Goal: Task Accomplishment & Management: Complete application form

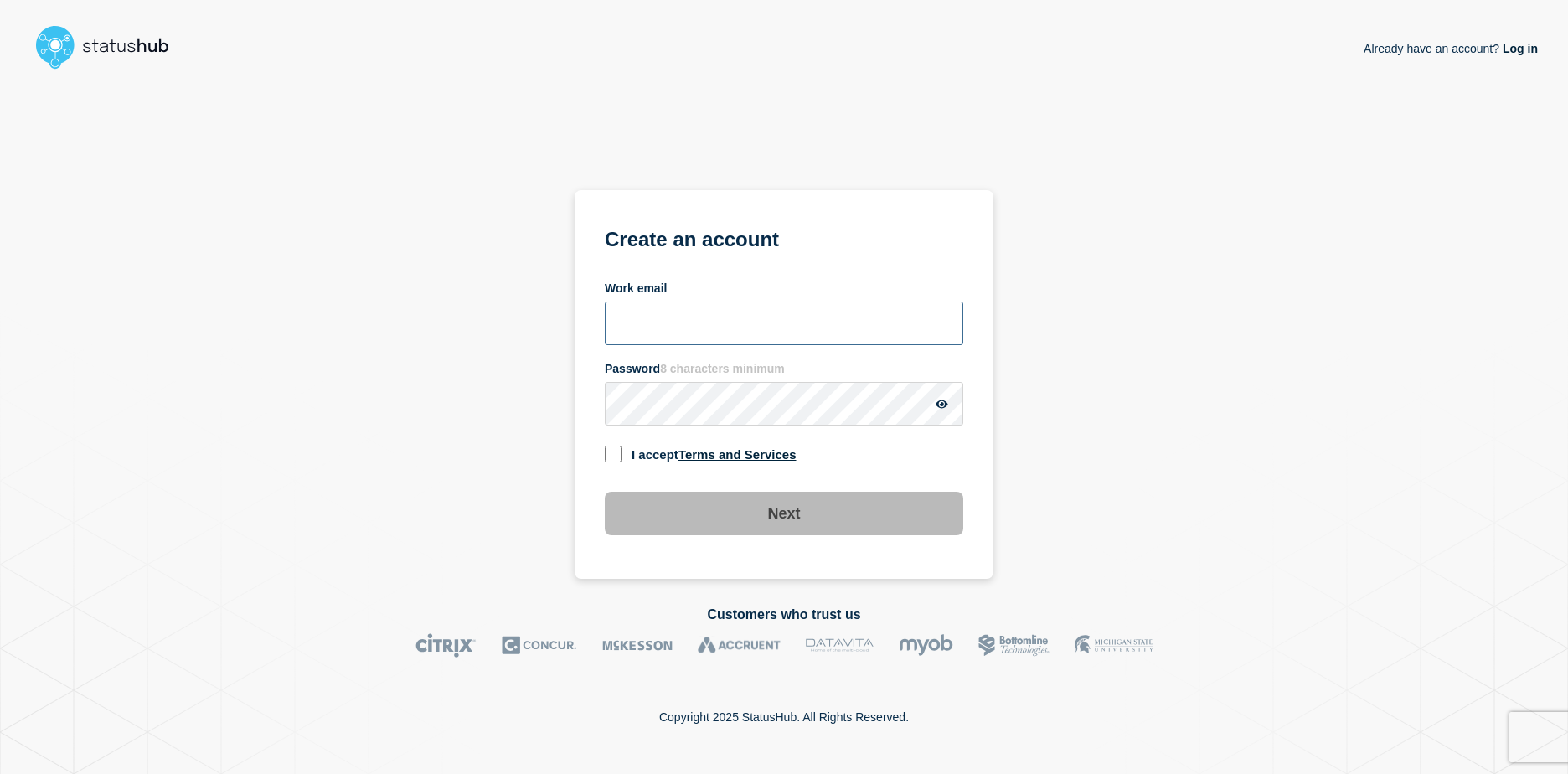
click at [758, 320] on input "Work email" at bounding box center [784, 323] width 358 height 43
click at [617, 87] on div "Already have an account? Log in Create an account Work email Password 8 charact…" at bounding box center [784, 327] width 419 height 502
click at [652, 335] on input "Work email" at bounding box center [784, 323] width 358 height 43
click at [374, 390] on div "Already have an account? Log in Create an account Work email Password 8 charact…" at bounding box center [784, 327] width 1508 height 502
drag, startPoint x: 0, startPoint y: 0, endPoint x: 691, endPoint y: 317, distance: 760.2
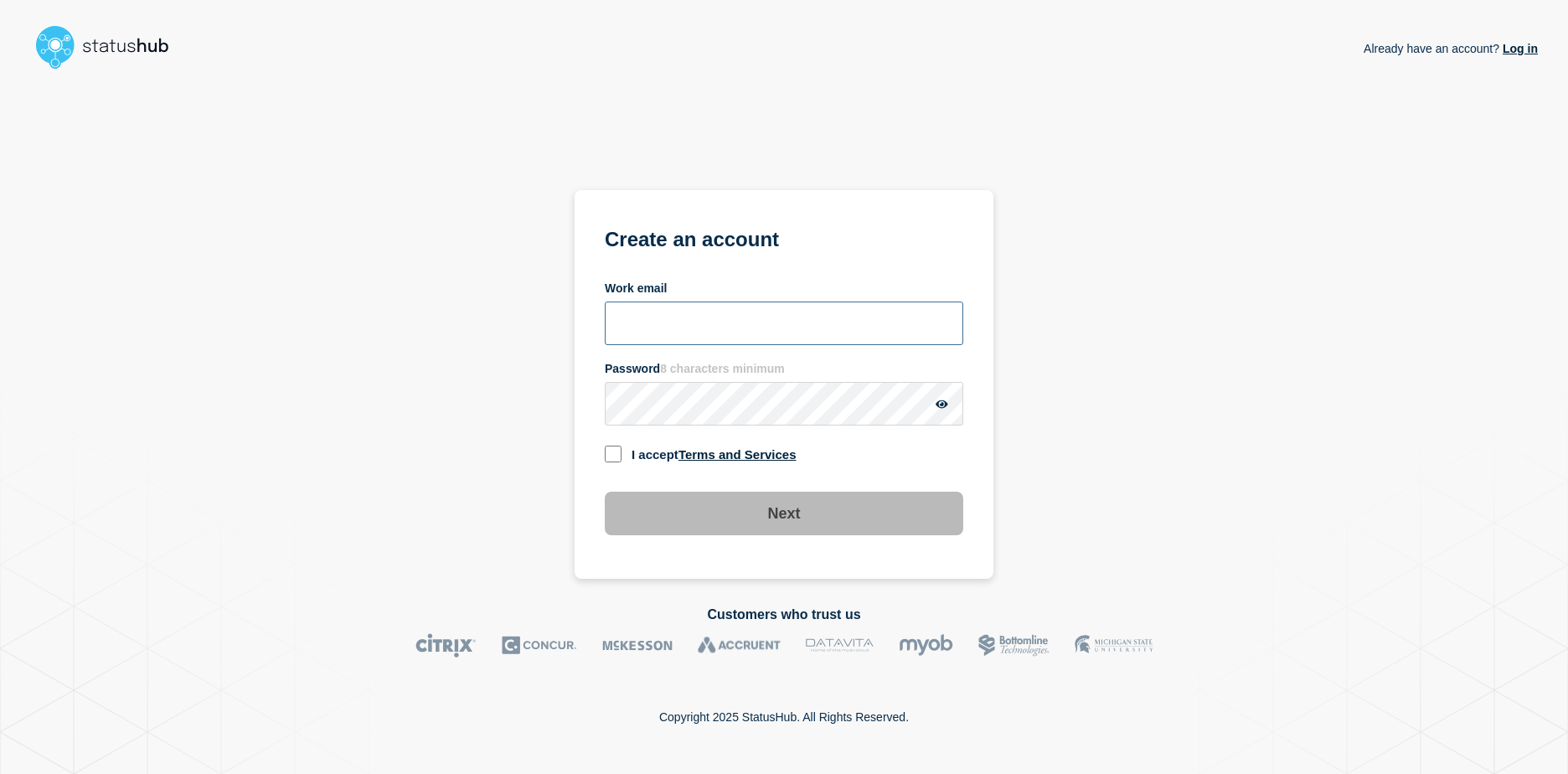
click at [691, 317] on input "Work email" at bounding box center [784, 323] width 358 height 43
type input "[PERSON_NAME][EMAIL_ADDRESS][DOMAIN_NAME]"
click at [478, 394] on div "Already have an account? Log in Create an account Work email [PERSON_NAME][EMAI…" at bounding box center [784, 327] width 1508 height 502
click at [576, 443] on section "Create an account Work email nathan.steel@aah.co.uk Password 8 characters minim…" at bounding box center [784, 385] width 419 height 389
click at [621, 456] on input "checkbox" at bounding box center [613, 454] width 17 height 17
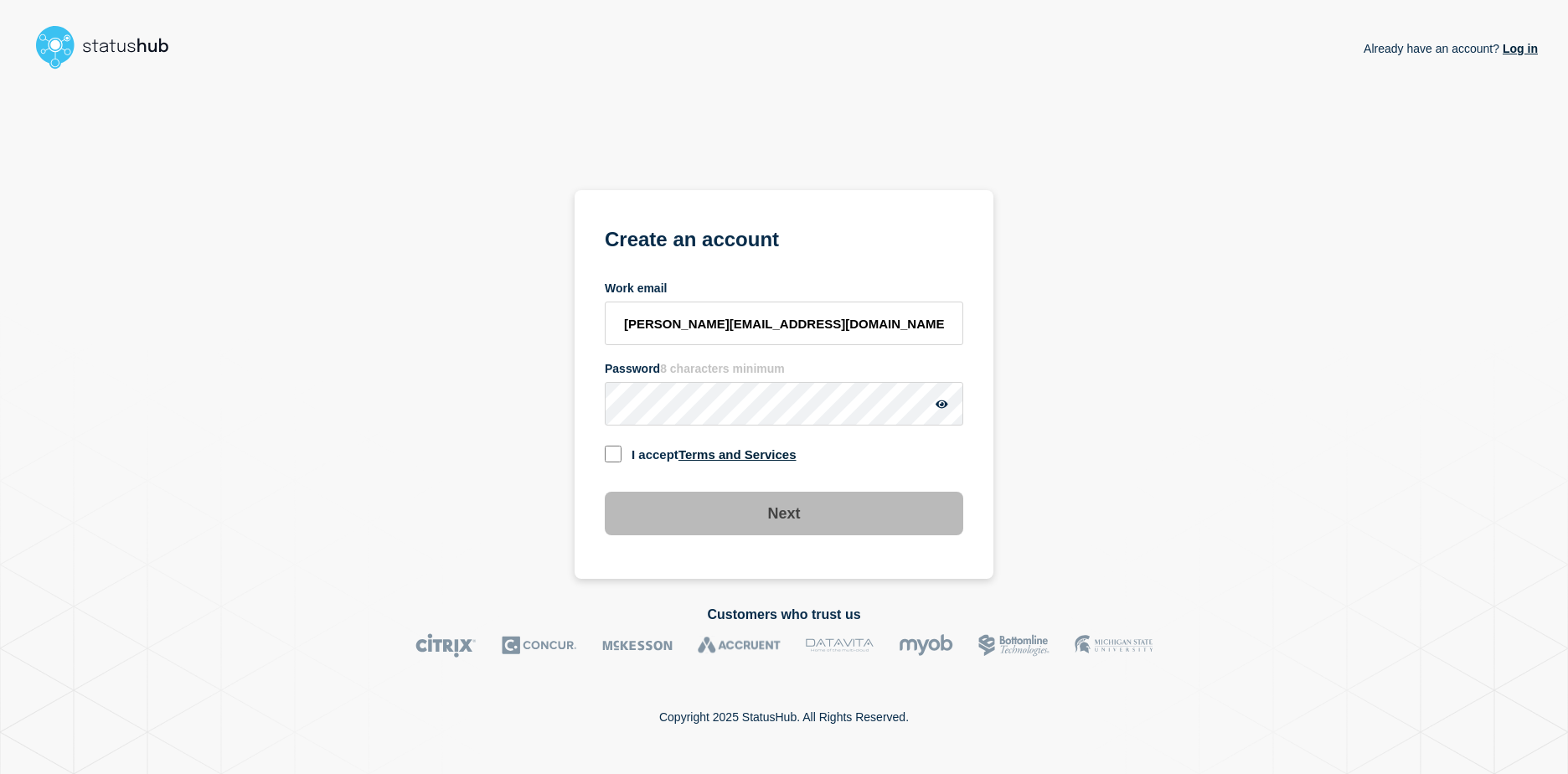
checkbox input "true"
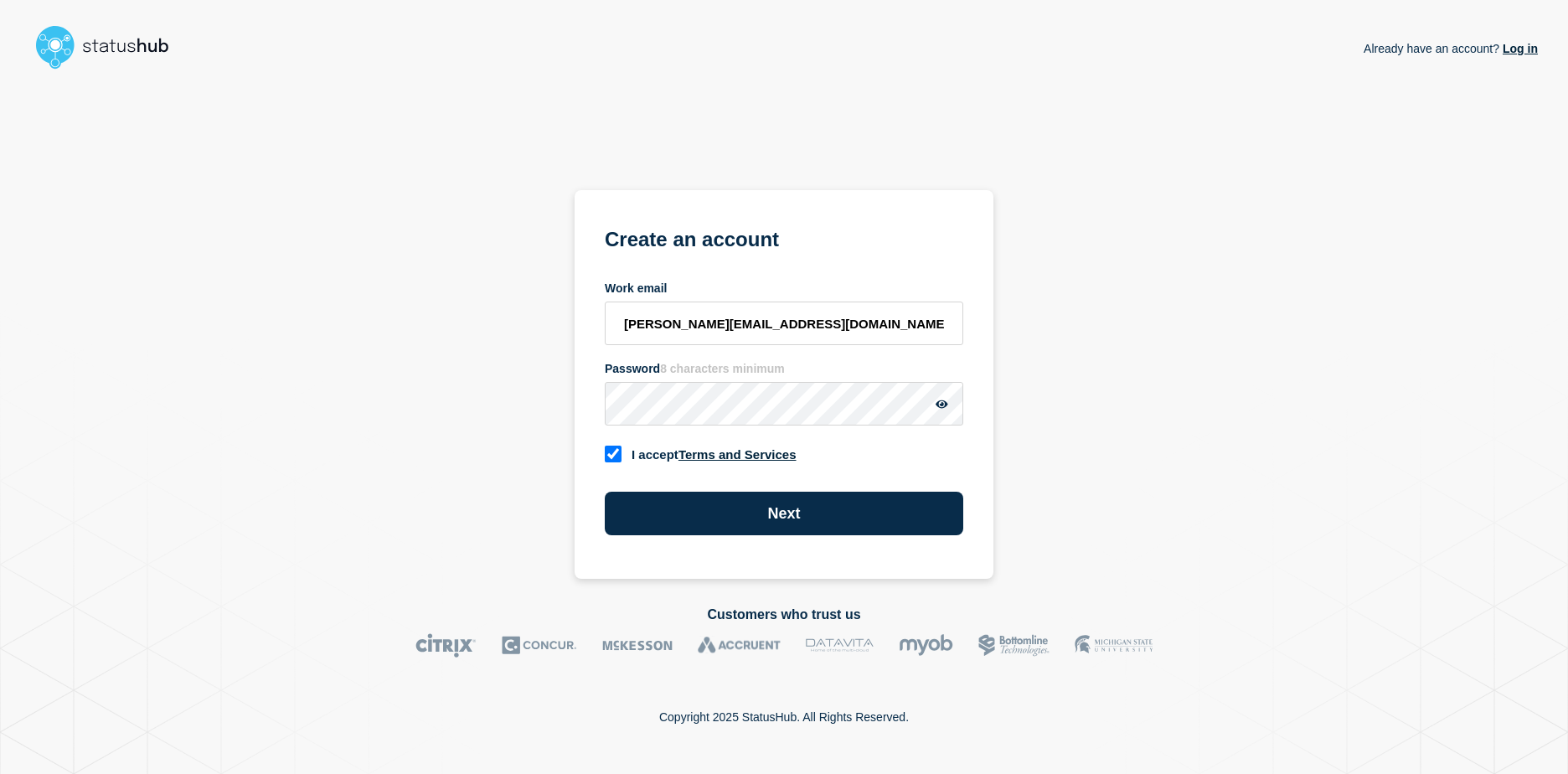
click at [938, 406] on icon "button" at bounding box center [942, 403] width 12 height 8
click at [792, 510] on button "Next" at bounding box center [784, 513] width 358 height 43
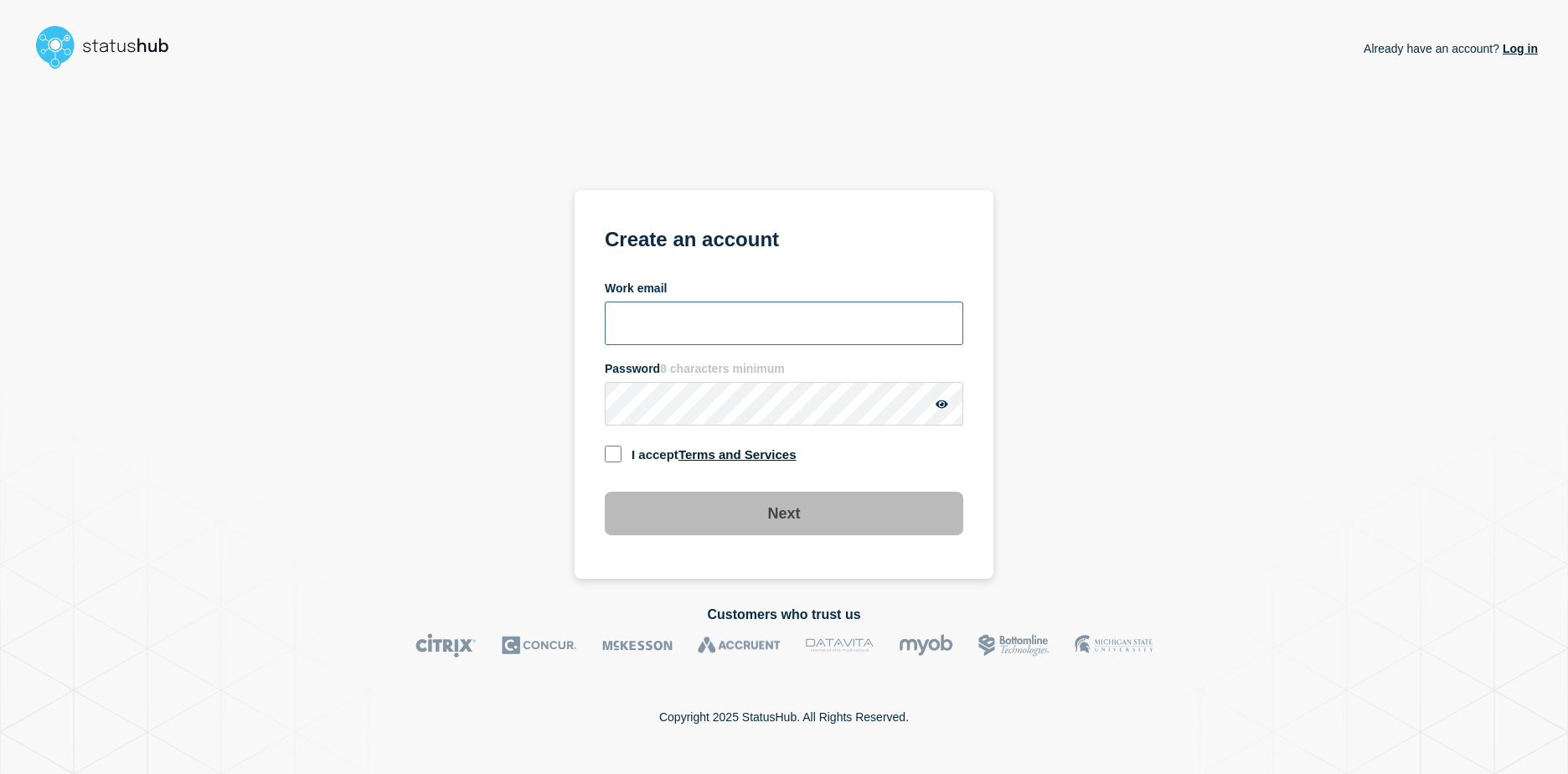
click at [640, 320] on input "Work email" at bounding box center [784, 323] width 358 height 43
type input "[PERSON_NAME][EMAIL_ADDRESS][DOMAIN_NAME]"
click at [610, 455] on input "checkbox" at bounding box center [613, 454] width 17 height 17
checkbox input "true"
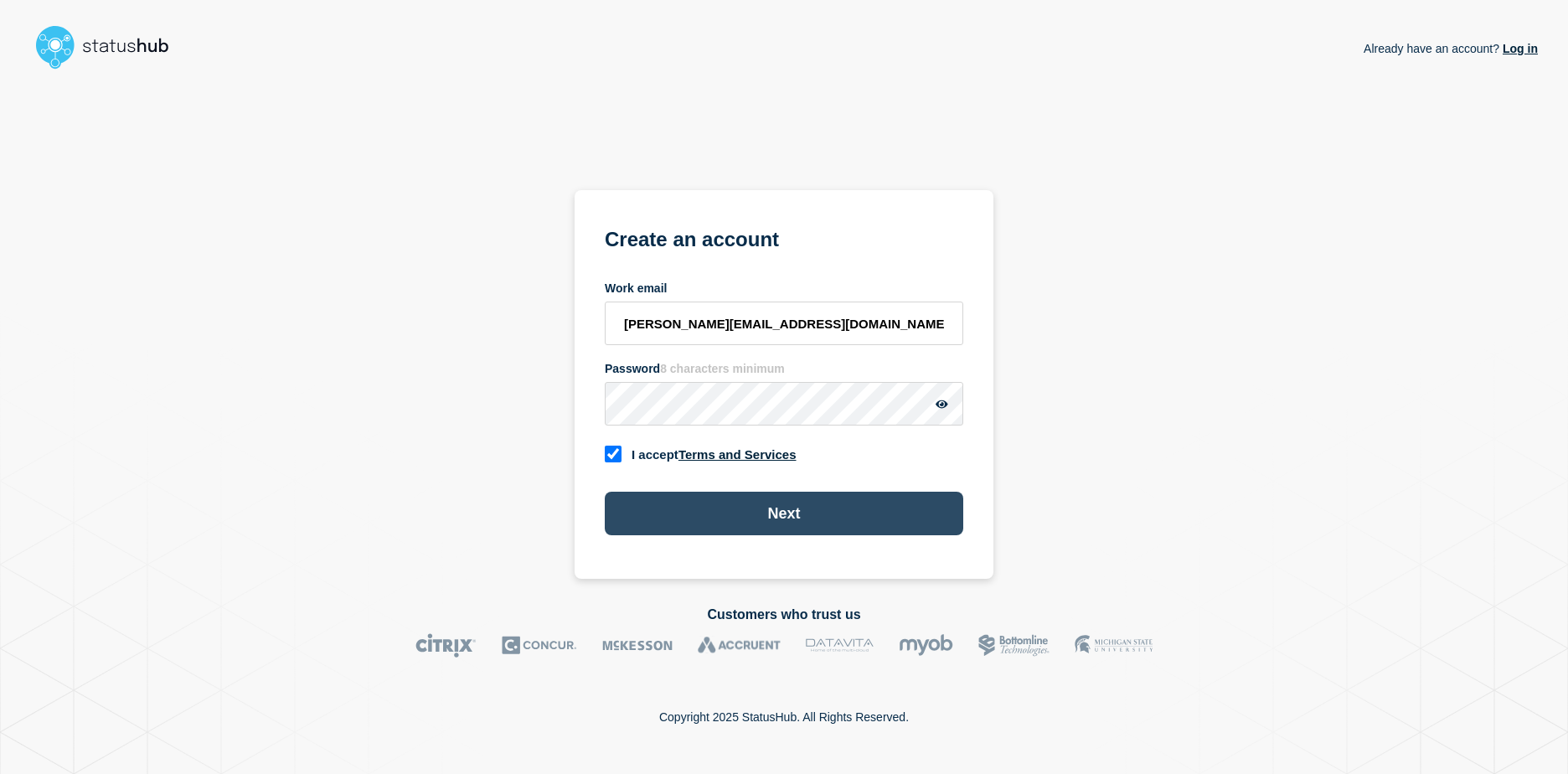
click at [723, 515] on button "Next" at bounding box center [784, 513] width 358 height 43
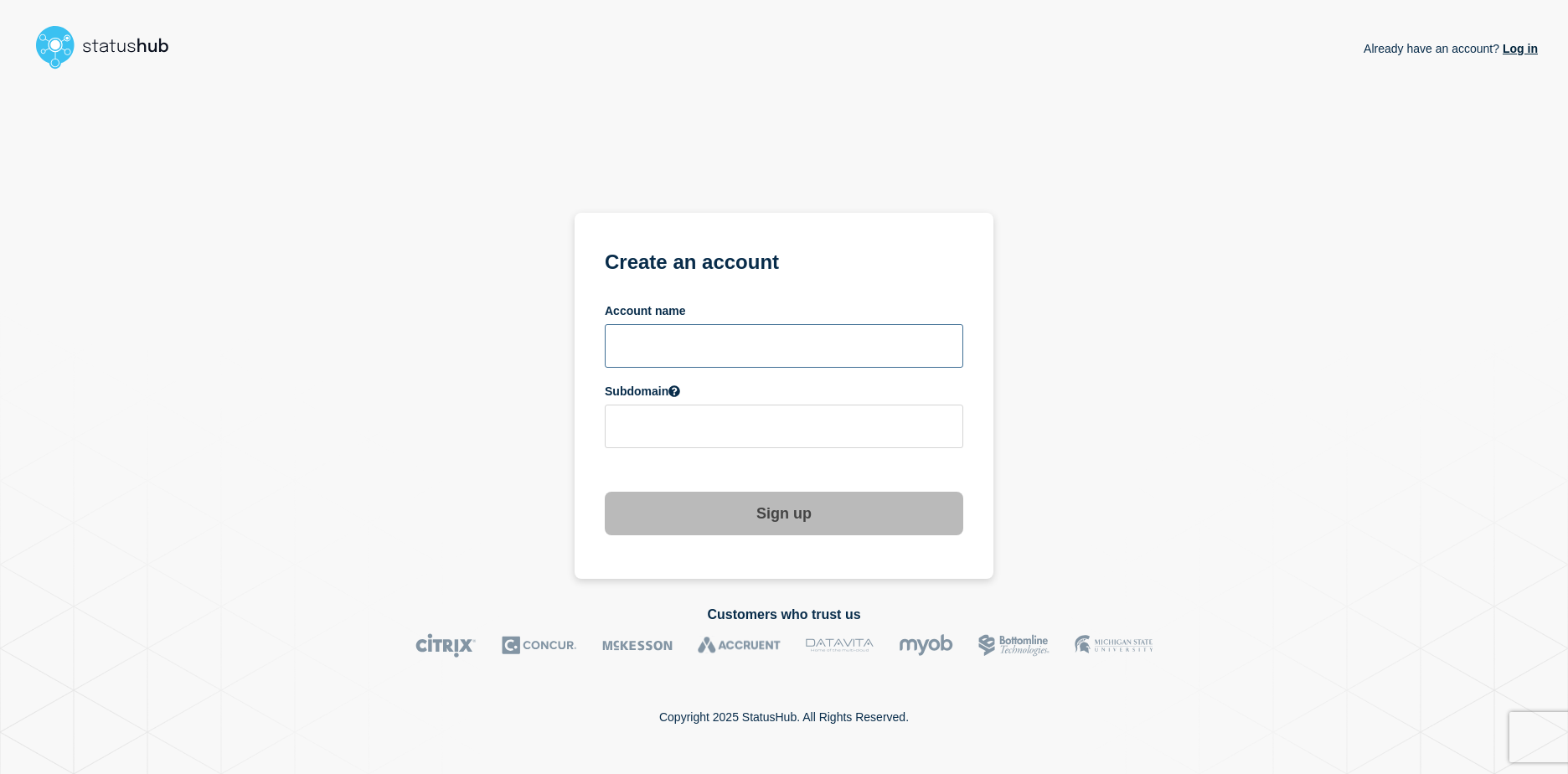
click at [641, 334] on input "text" at bounding box center [784, 346] width 358 height 43
click at [67, 46] on img at bounding box center [110, 47] width 159 height 54
